Goal: Transaction & Acquisition: Book appointment/travel/reservation

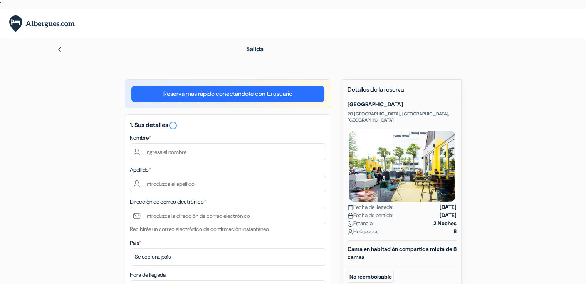
click at [60, 51] on img at bounding box center [60, 50] width 6 height 6
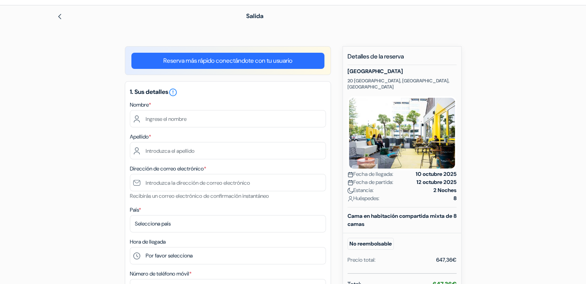
scroll to position [41, 0]
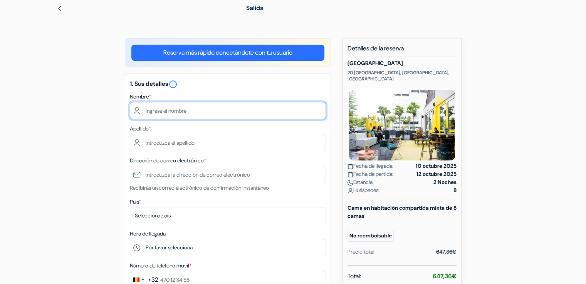
click at [197, 111] on input "text" at bounding box center [228, 110] width 196 height 17
type input "Cristina"
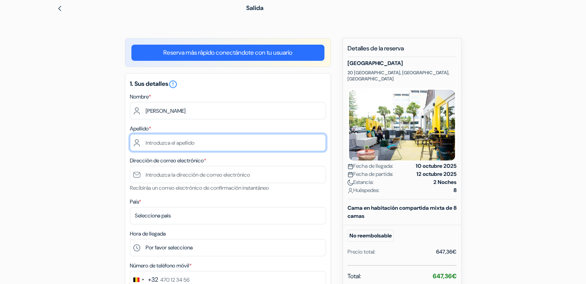
click at [169, 142] on input "text" at bounding box center [228, 142] width 196 height 17
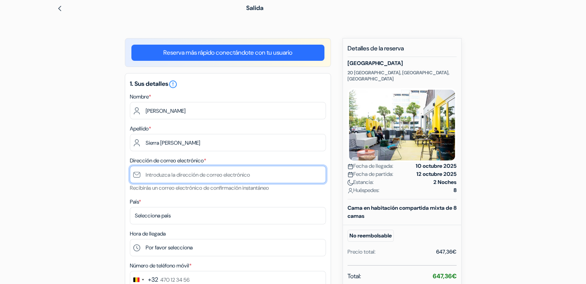
click at [211, 169] on input "text" at bounding box center [228, 174] width 196 height 17
click at [183, 177] on input "text" at bounding box center [228, 174] width 196 height 17
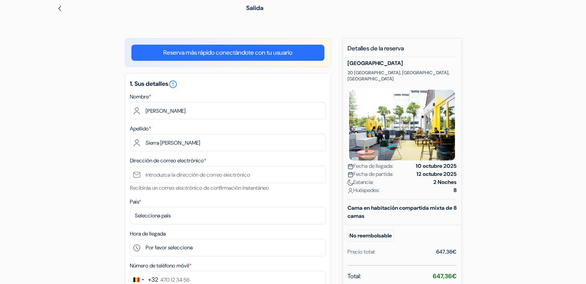
click at [195, 131] on div "Apellido * Sierra Calero" at bounding box center [228, 137] width 196 height 27
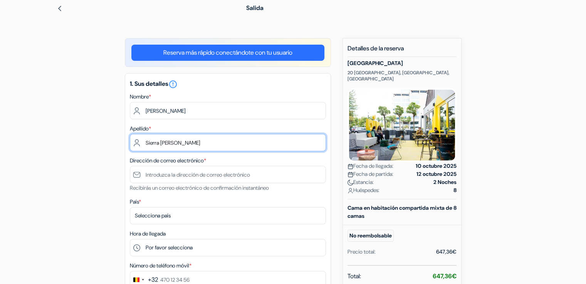
click at [195, 145] on input "Sierra Calero" at bounding box center [228, 142] width 196 height 17
type input "S"
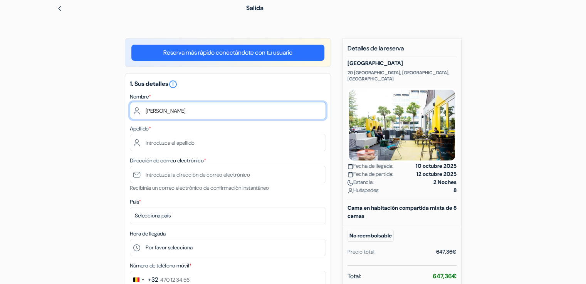
click at [178, 112] on input "Cristina" at bounding box center [228, 110] width 196 height 17
type input "C"
type input "Clara"
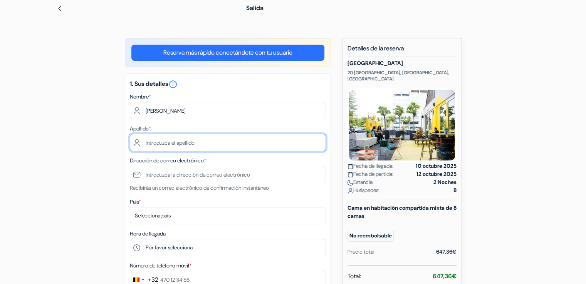
click at [178, 140] on input "text" at bounding box center [228, 142] width 196 height 17
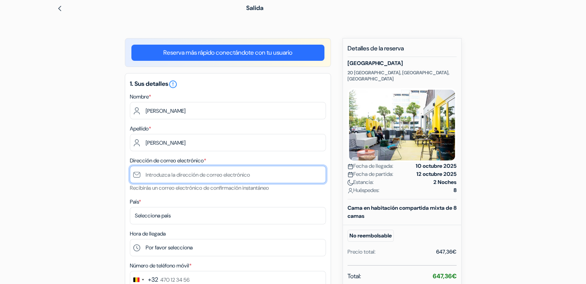
click at [176, 177] on input "text" at bounding box center [228, 174] width 196 height 17
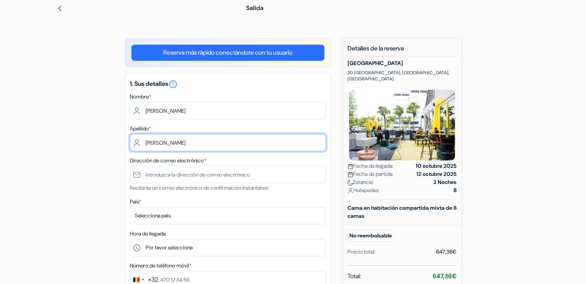
click at [201, 144] on input "Donadios Muñoz" at bounding box center [228, 142] width 196 height 17
type input "Donadios Muño"
drag, startPoint x: 201, startPoint y: 144, endPoint x: 121, endPoint y: 149, distance: 80.6
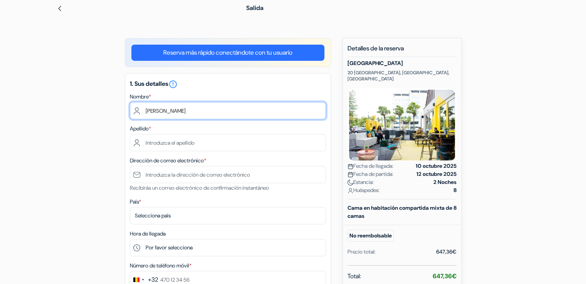
click at [156, 111] on input "Clara" at bounding box center [228, 110] width 196 height 17
type input "Mbene"
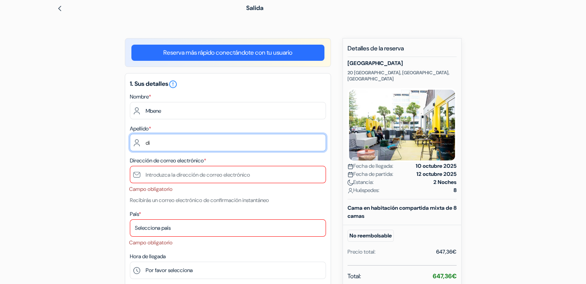
type input "d"
type input "Diop Diop"
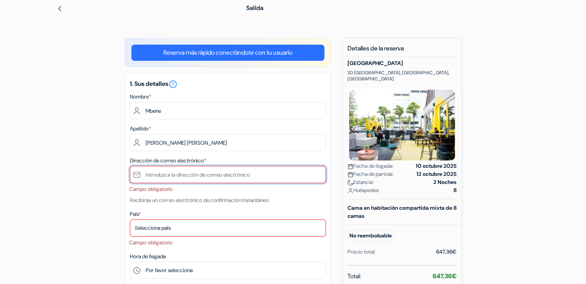
click at [162, 167] on input "text" at bounding box center [228, 174] width 196 height 17
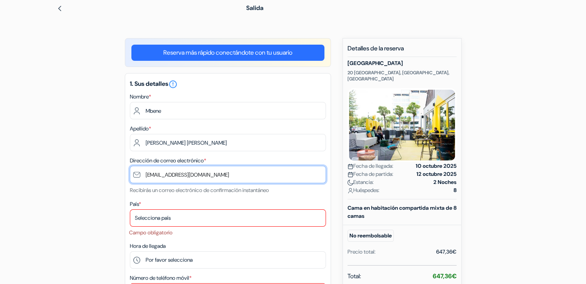
type input "mbenediop604@gmail.com"
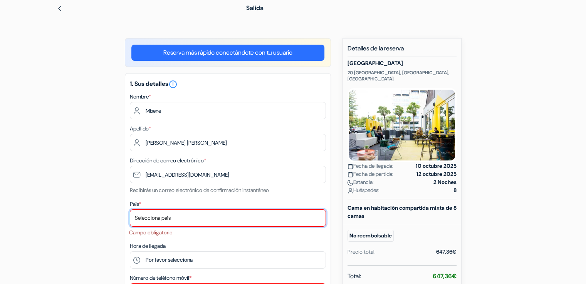
click at [166, 212] on select "Selecciona país Abjasia Afganistán Albania Alemania Andorra Angola Anguila Anti…" at bounding box center [228, 218] width 196 height 17
select select "es"
click at [130, 210] on select "Selecciona país Abjasia Afganistán Albania Alemania Andorra Angola Anguila Anti…" at bounding box center [228, 218] width 196 height 17
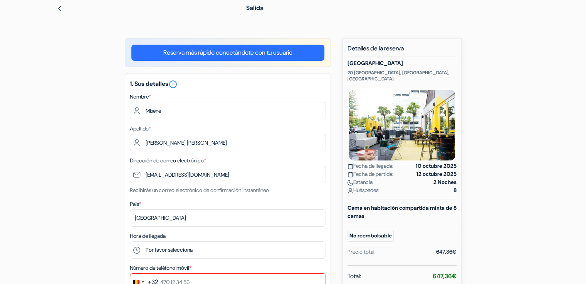
click at [165, 163] on label "Dirección de correo electrónico *" at bounding box center [168, 161] width 76 height 8
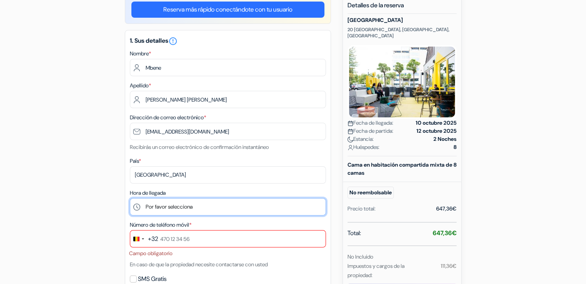
click at [169, 211] on select "Por favor selecciona 15:00 16:00 17:00 18:00 19:00 20:00 21:00 22:00 23:00 0:00" at bounding box center [228, 206] width 196 height 17
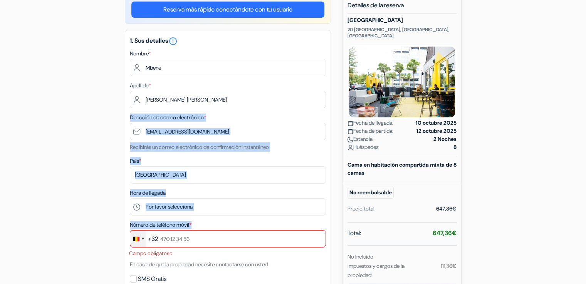
drag, startPoint x: 101, startPoint y: 117, endPoint x: 137, endPoint y: 244, distance: 131.8
click at [137, 244] on div "add_box Via Amsterdam 20 Diemerhof Via Amsterdam, Amsterdam, Países Bajos Detal…" at bounding box center [293, 285] width 508 height 580
click at [137, 244] on div "Change country, selected Belgium (+32)" at bounding box center [138, 239] width 16 height 17
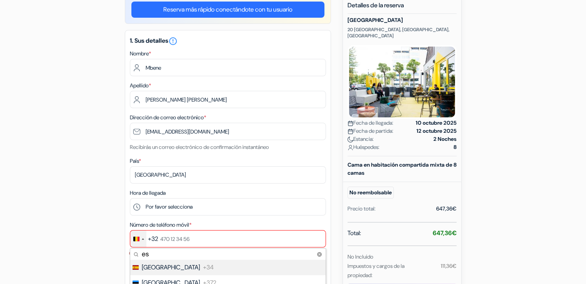
type input "es"
click at [155, 269] on span "[GEOGRAPHIC_DATA]" at bounding box center [171, 267] width 58 height 9
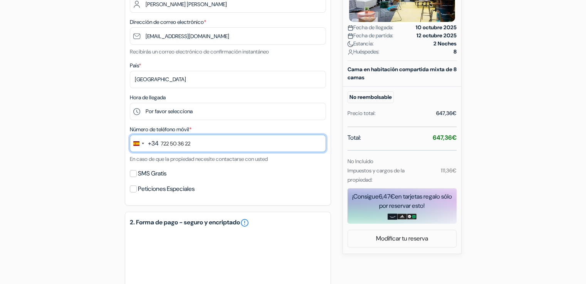
scroll to position [184, 0]
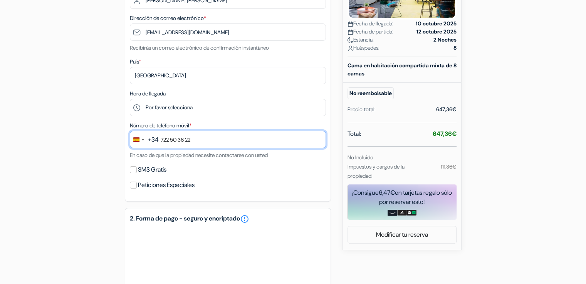
type input "722 50 36 22"
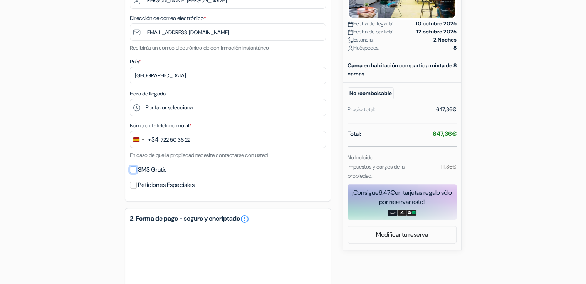
click at [135, 168] on input "SMS Gratis" at bounding box center [133, 169] width 7 height 7
checkbox input "true"
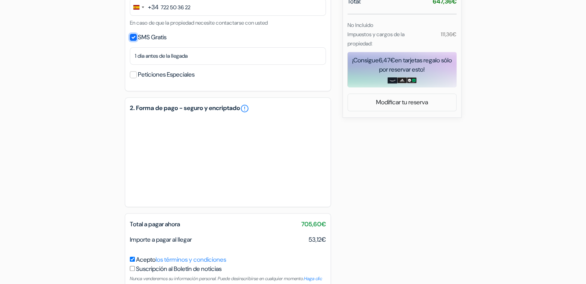
scroll to position [325, 0]
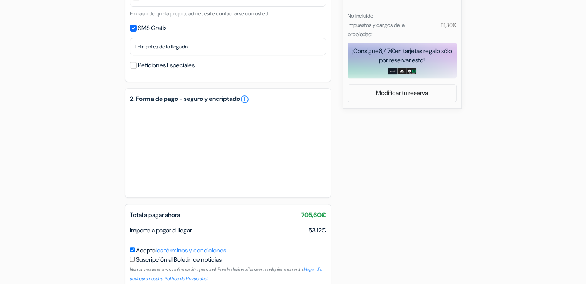
click at [96, 136] on div "add_box Via Amsterdam 20 Diemerhof Via Amsterdam, Amsterdam, Países Bajos Detal…" at bounding box center [293, 35] width 508 height 563
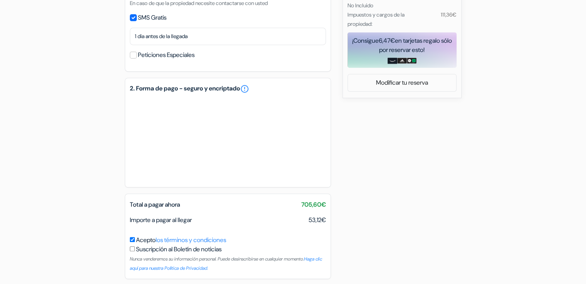
scroll to position [366, 0]
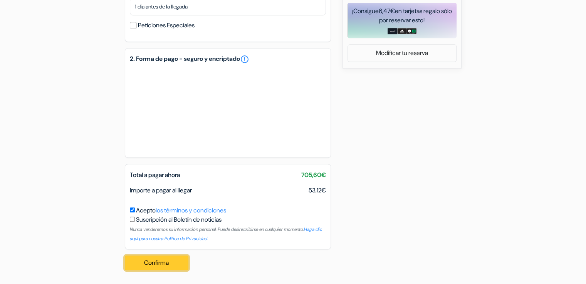
click at [146, 258] on button "Confirma Loading..." at bounding box center [157, 263] width 64 height 15
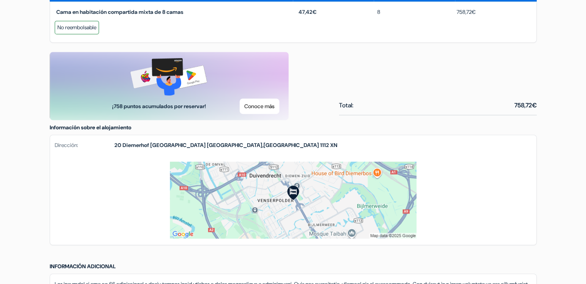
scroll to position [402, 0]
